Goal: Navigation & Orientation: Find specific page/section

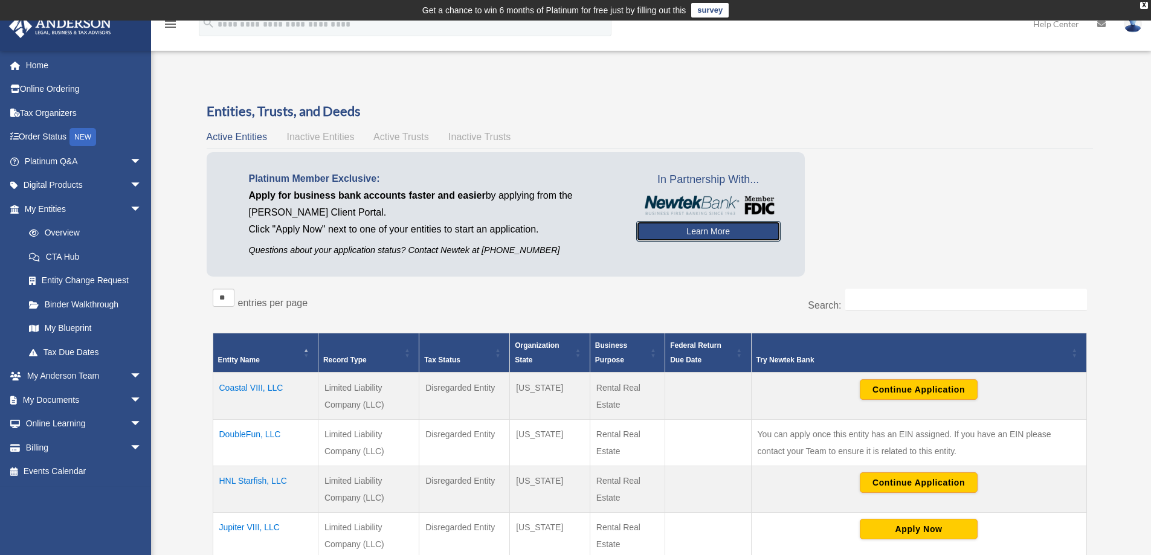
click at [670, 228] on link "Learn More" at bounding box center [708, 231] width 144 height 21
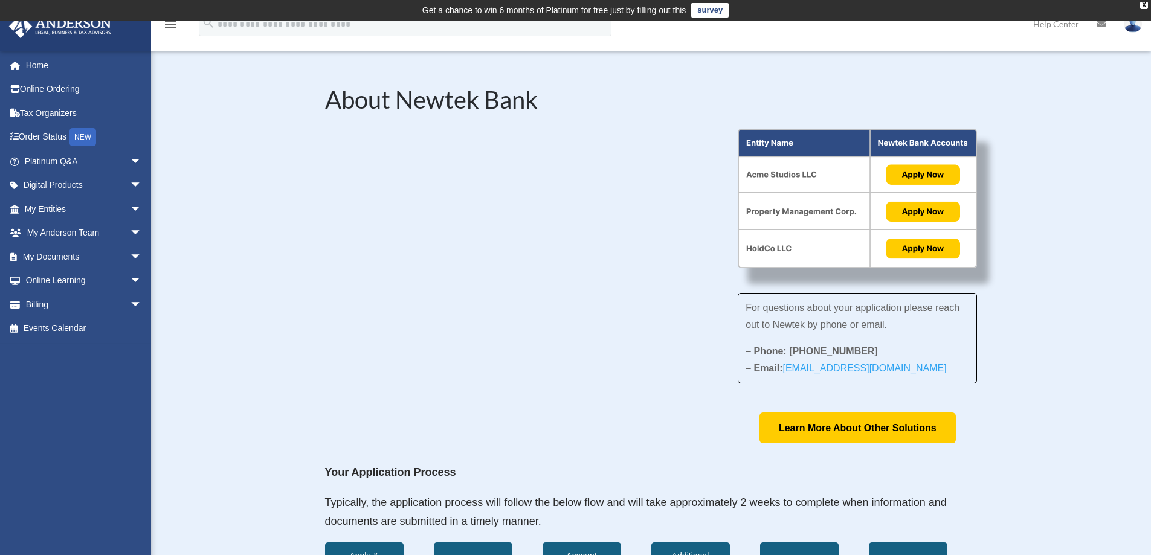
click at [1133, 27] on img at bounding box center [1133, 24] width 18 height 18
click at [54, 83] on link "Online Ordering" at bounding box center [84, 89] width 152 height 24
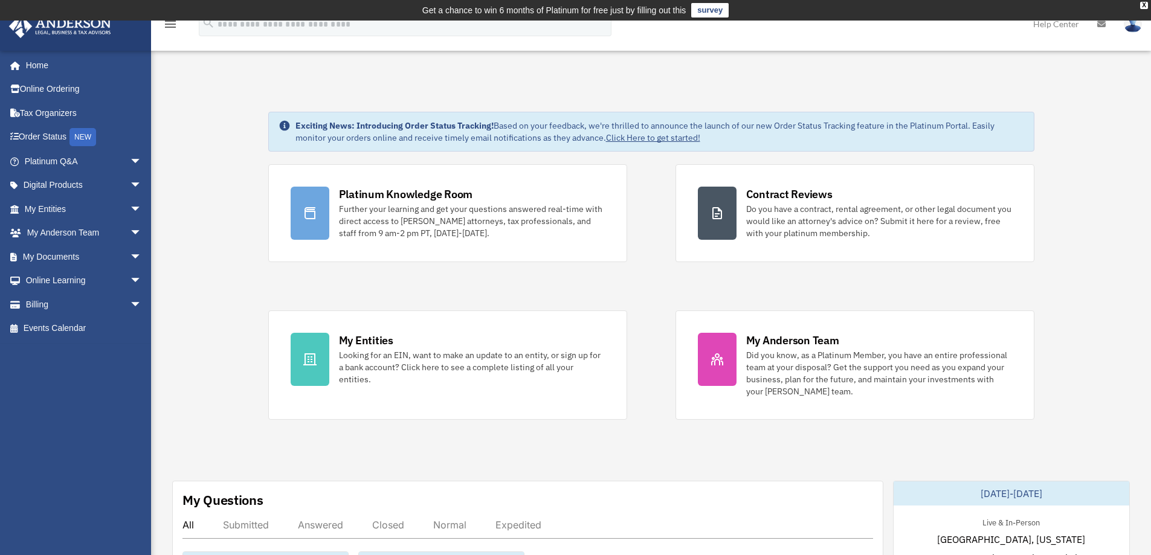
click at [65, 299] on link "Billing arrow_drop_down" at bounding box center [84, 305] width 152 height 24
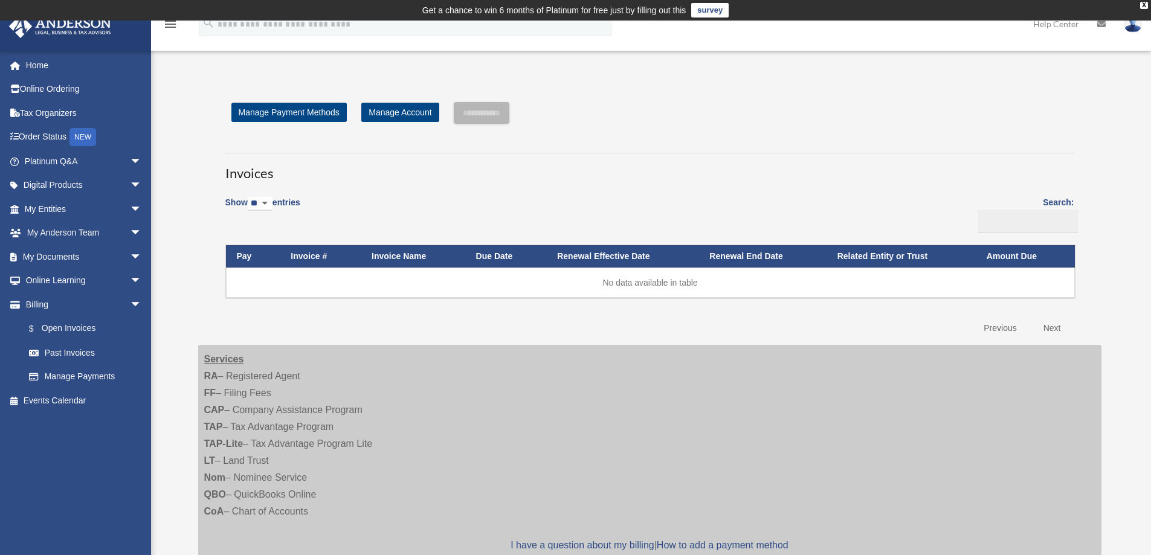
click at [52, 255] on link "My Documents arrow_drop_down" at bounding box center [84, 257] width 152 height 24
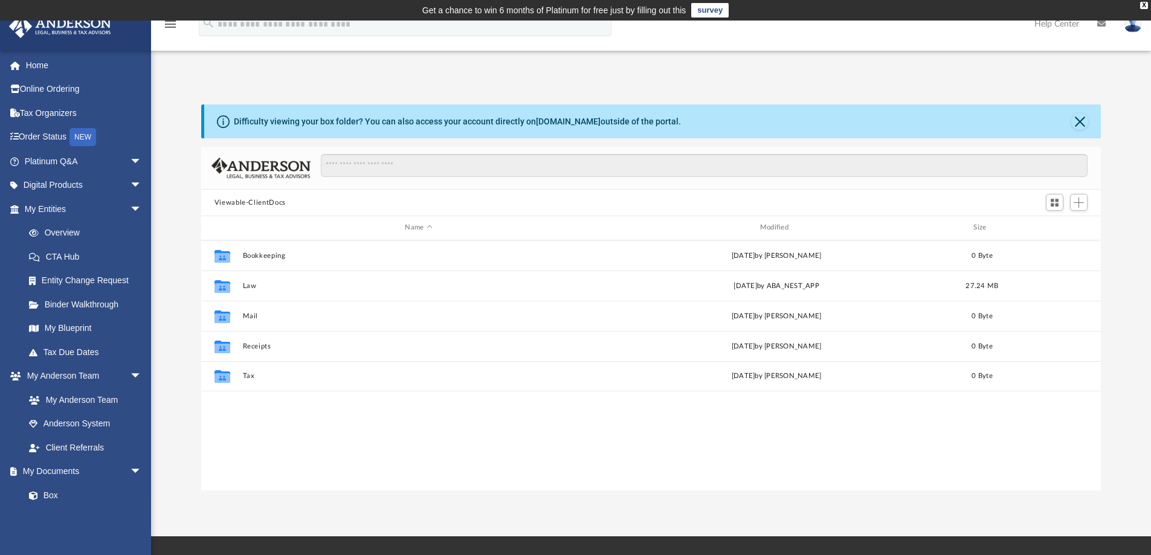
scroll to position [266, 891]
click at [1136, 25] on img at bounding box center [1133, 24] width 18 height 18
